Goal: Task Accomplishment & Management: Manage account settings

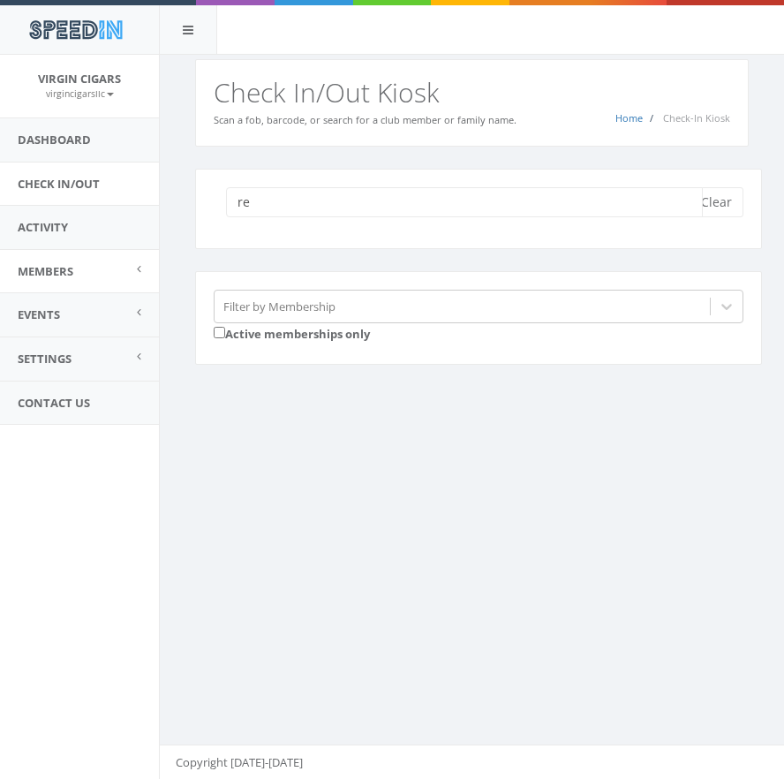
type input "r"
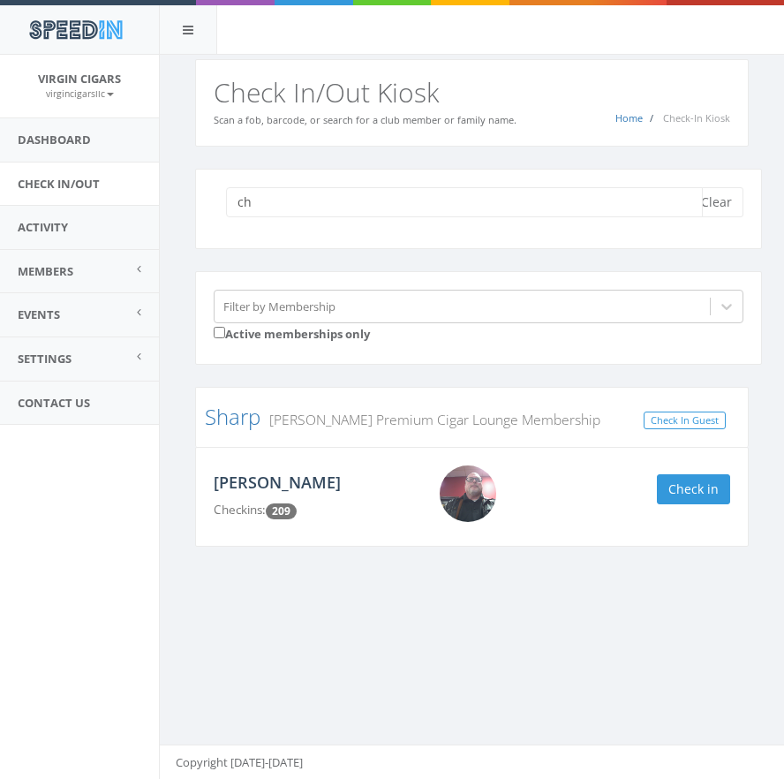
type input "c"
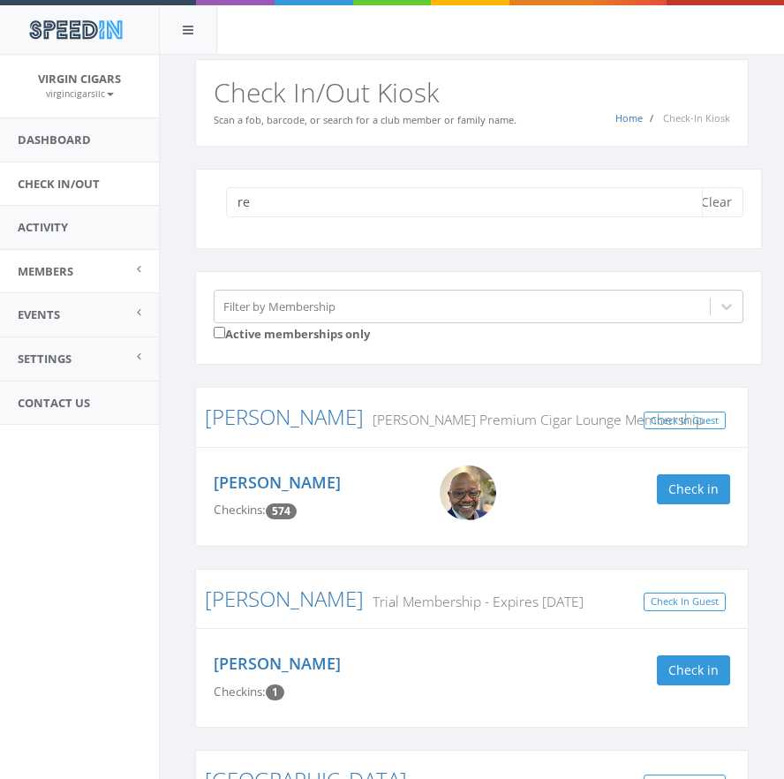
type input "re"
click at [61, 273] on span "Members" at bounding box center [46, 271] width 56 height 16
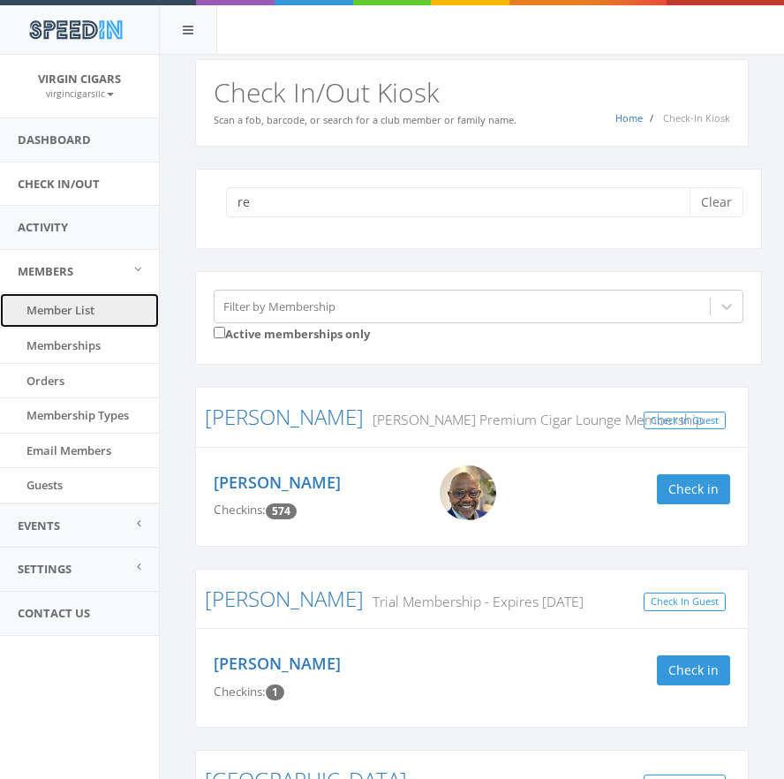
click at [75, 314] on link "Member List" at bounding box center [79, 310] width 159 height 34
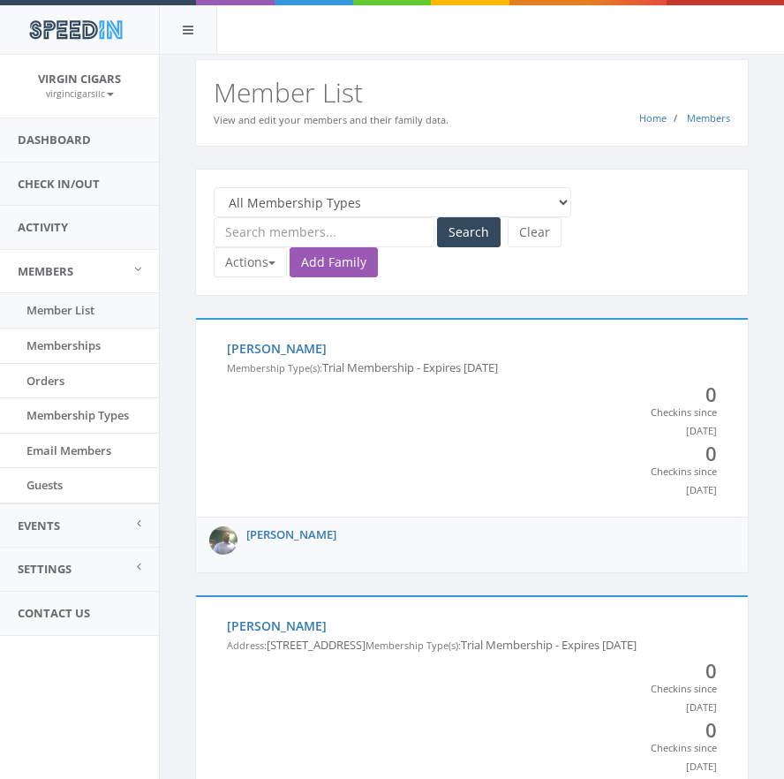
click at [328, 227] on input "text" at bounding box center [324, 232] width 221 height 30
type input "reaves"
click at [459, 233] on button "Search" at bounding box center [469, 232] width 64 height 30
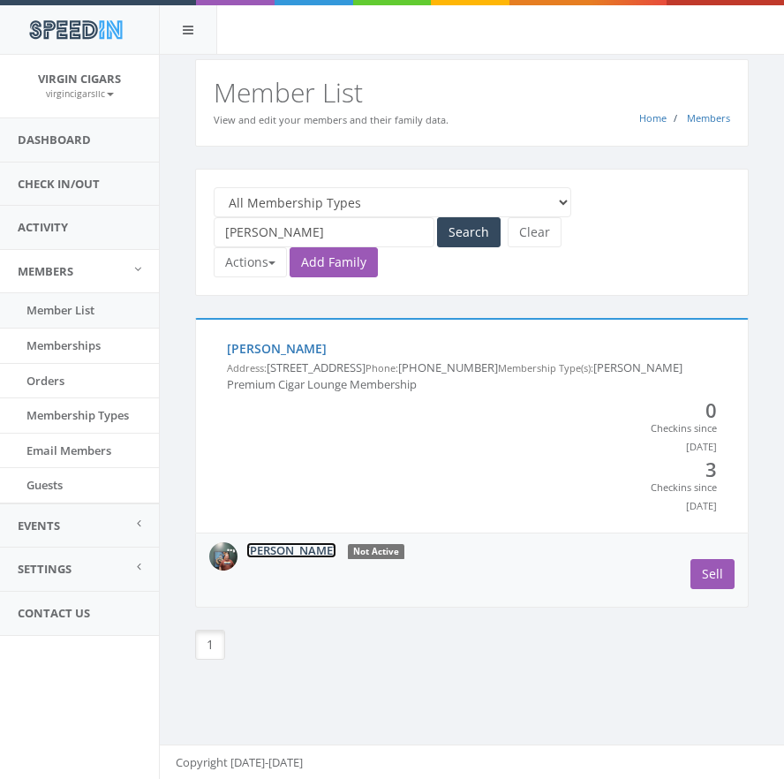
click at [298, 548] on link "Chris Reaves" at bounding box center [291, 550] width 90 height 16
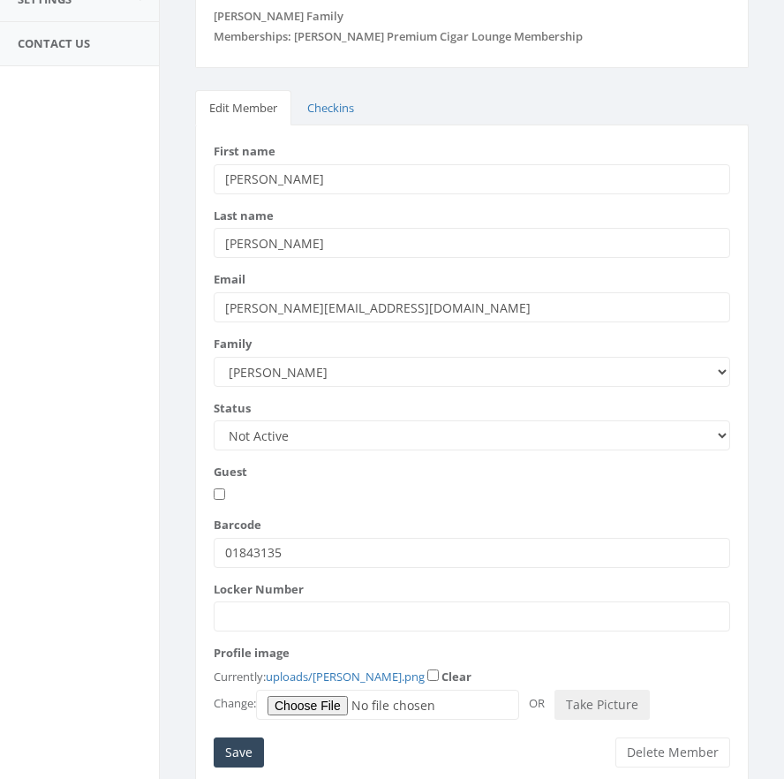
scroll to position [585, 0]
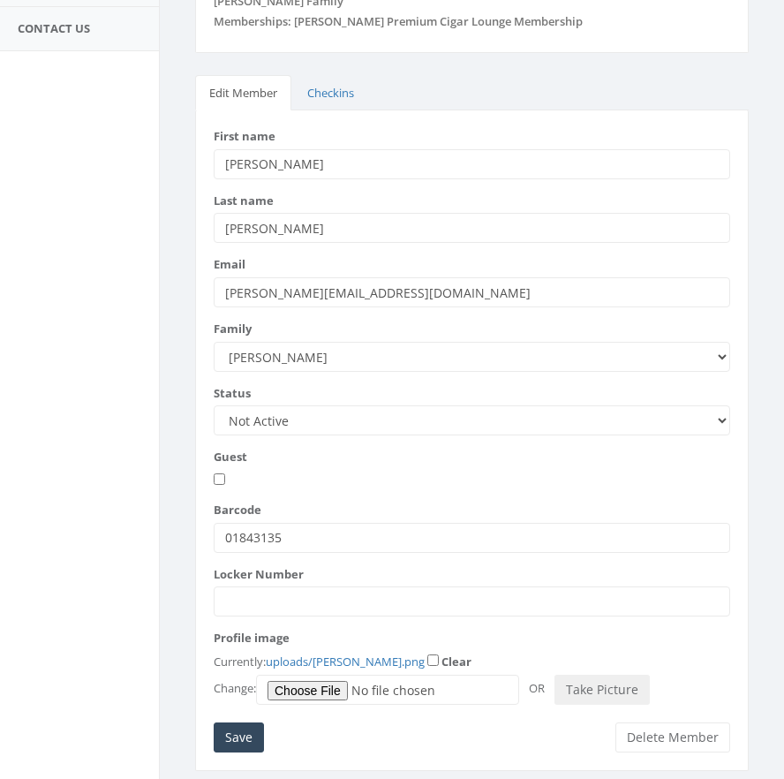
click at [393, 405] on select "Active Candidate Not Active" at bounding box center [472, 420] width 517 height 30
select select "active"
click at [214, 405] on select "Active Candidate Not Active" at bounding box center [472, 420] width 517 height 30
click at [244, 723] on input "Save" at bounding box center [239, 738] width 50 height 30
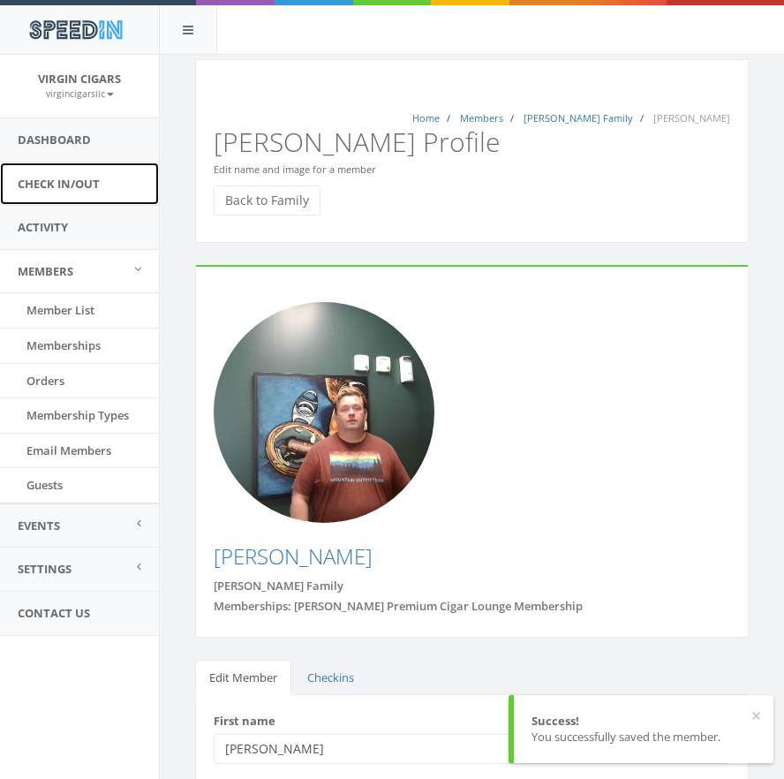
click at [64, 187] on link "Check In/Out" at bounding box center [79, 184] width 159 height 43
